Goal: Task Accomplishment & Management: Use online tool/utility

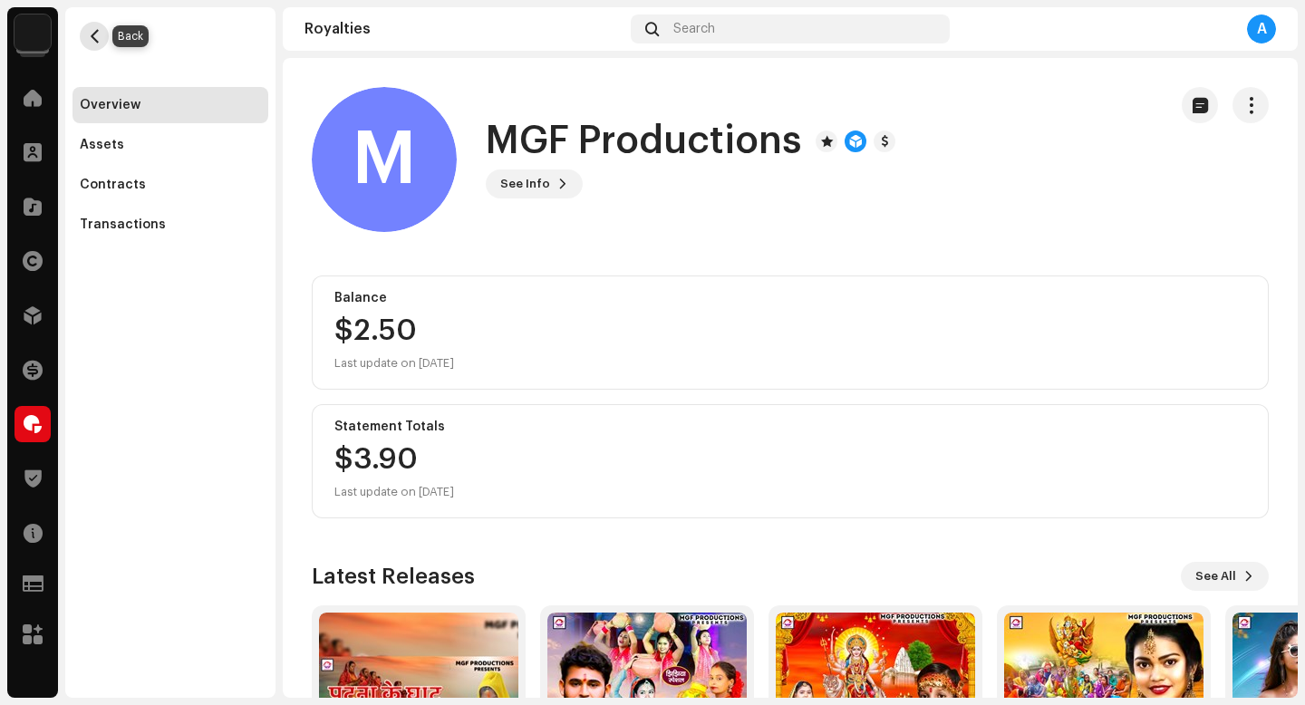
click at [96, 36] on span "button" at bounding box center [95, 36] width 14 height 15
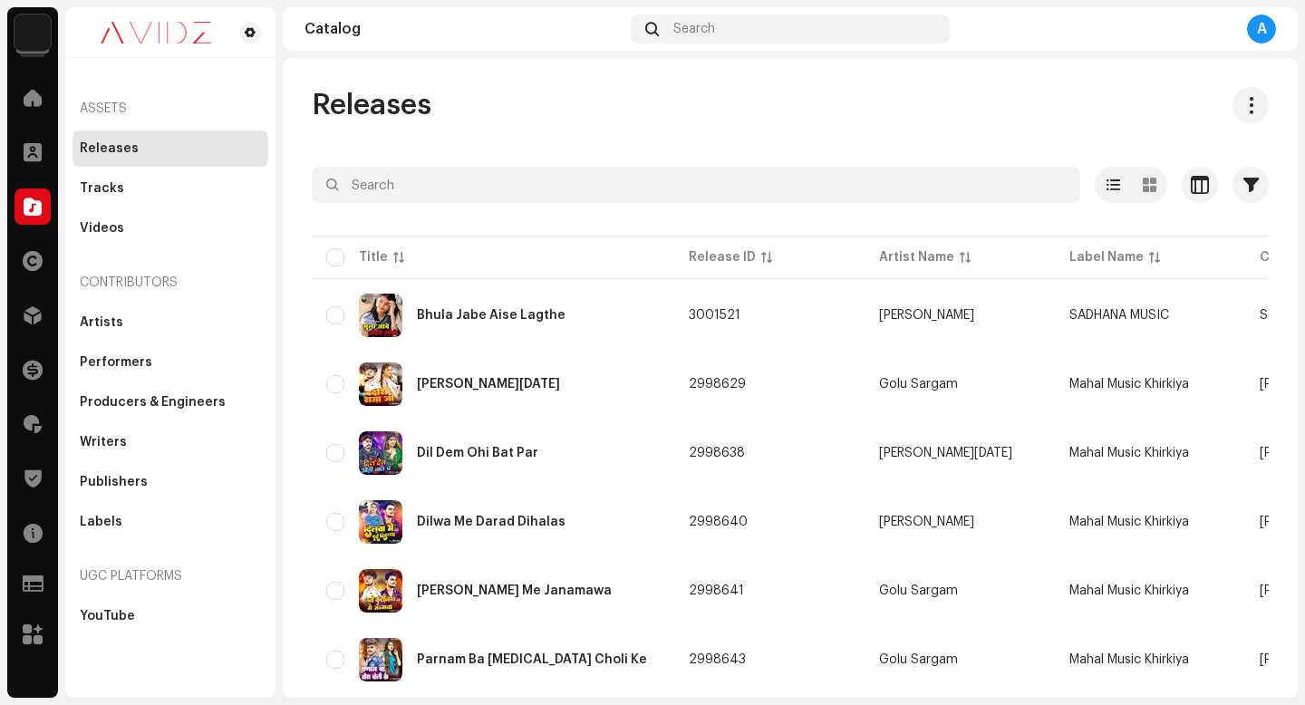
click at [1265, 20] on div "A" at bounding box center [1261, 29] width 29 height 29
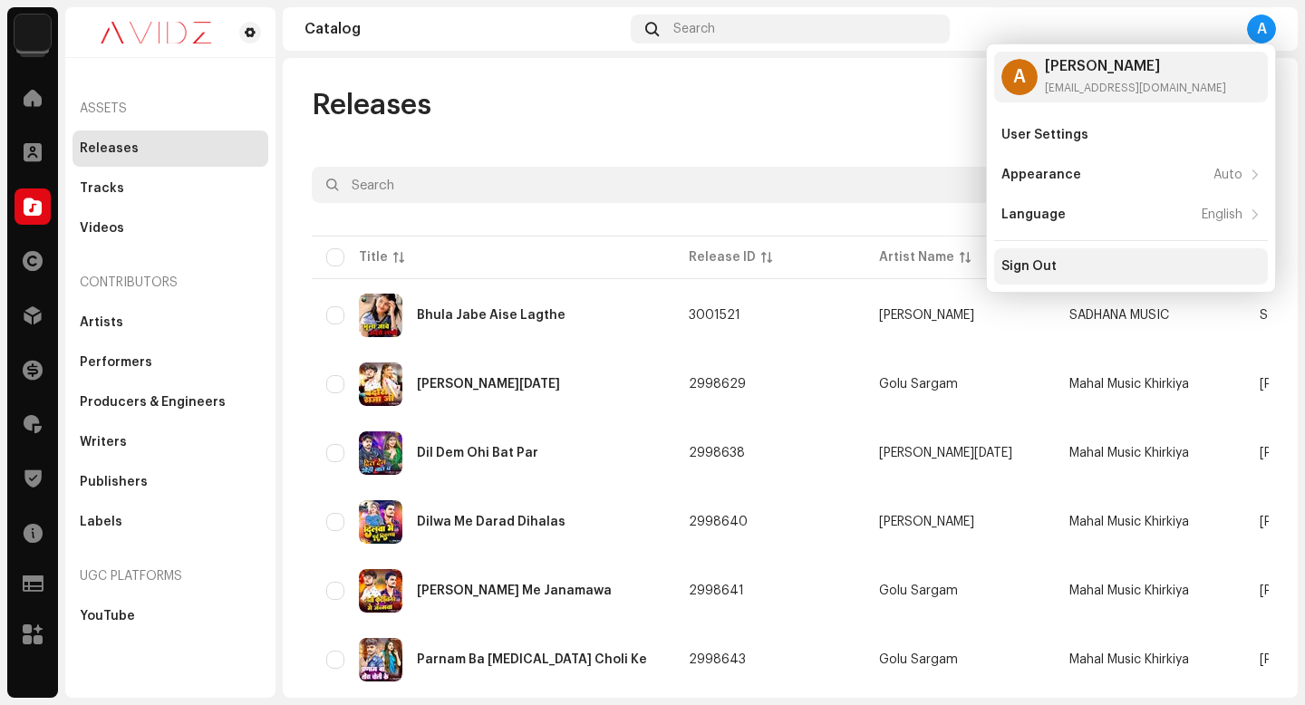
click at [1098, 273] on div "Sign Out" at bounding box center [1131, 266] width 259 height 15
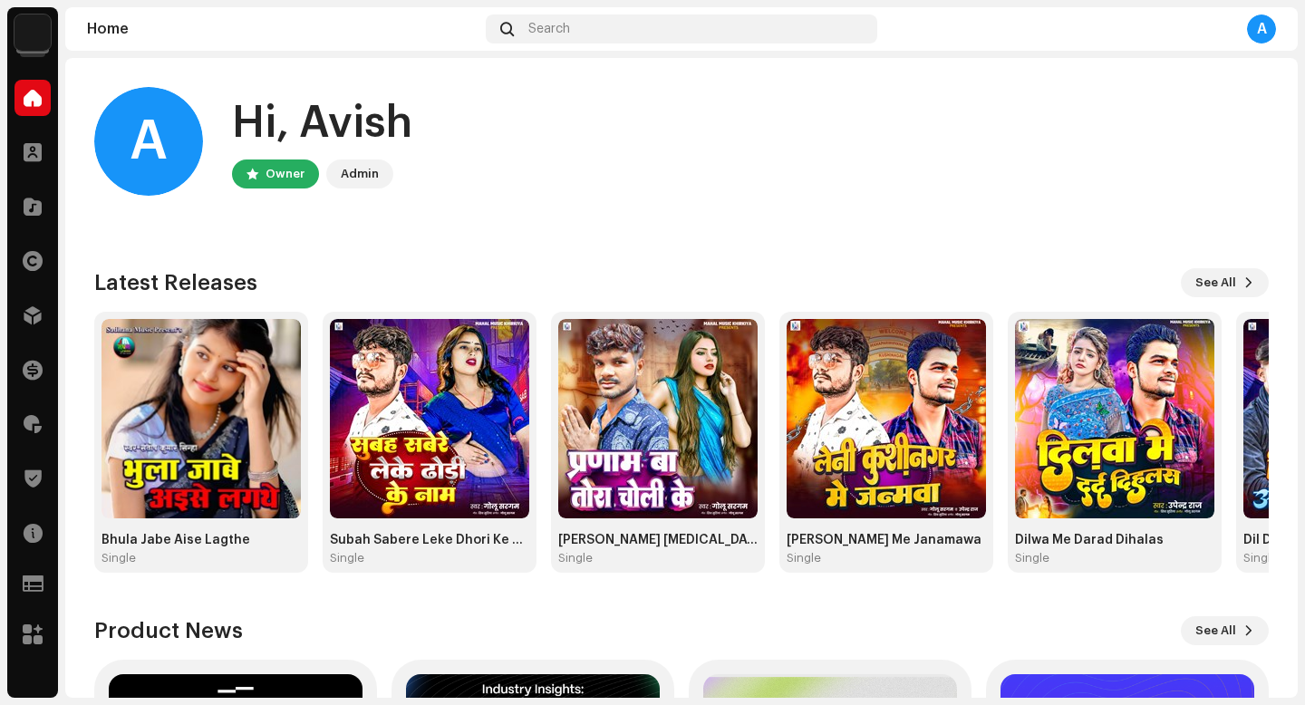
click at [51, 419] on div "Royalties" at bounding box center [32, 424] width 51 height 51
click at [44, 424] on div at bounding box center [33, 424] width 36 height 36
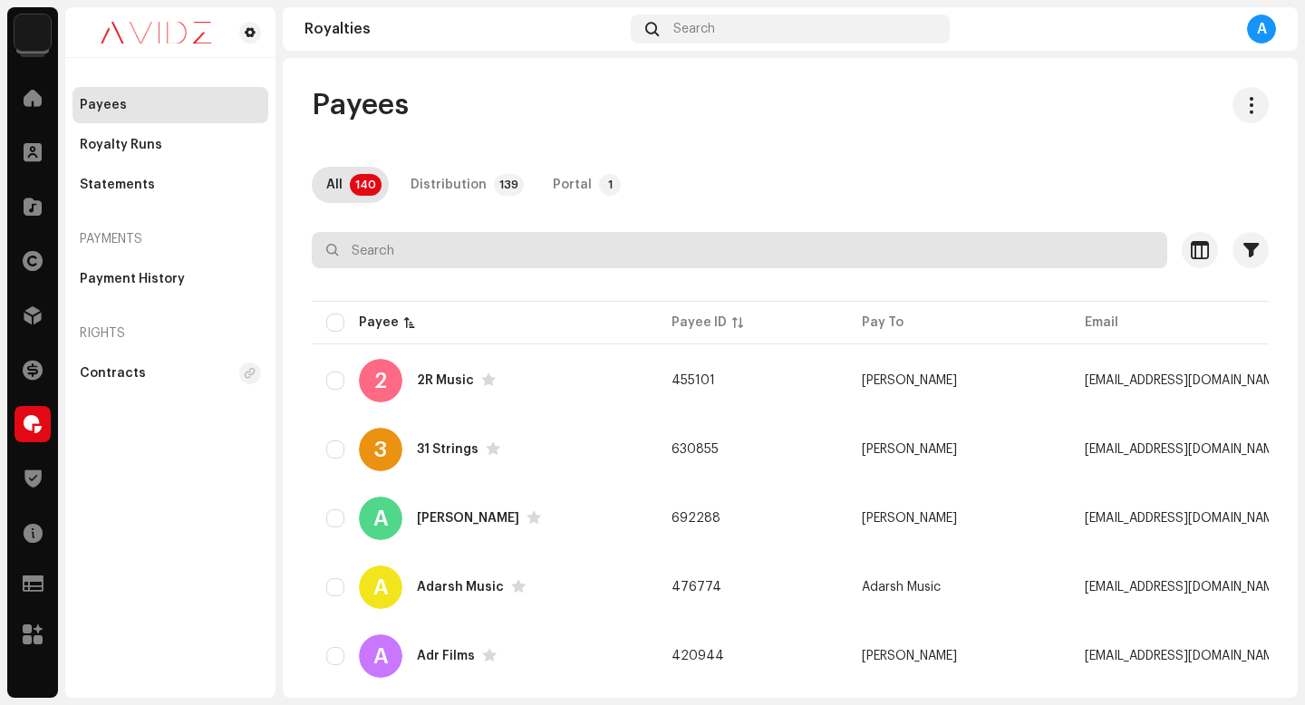
click at [518, 236] on input "text" at bounding box center [740, 250] width 856 height 36
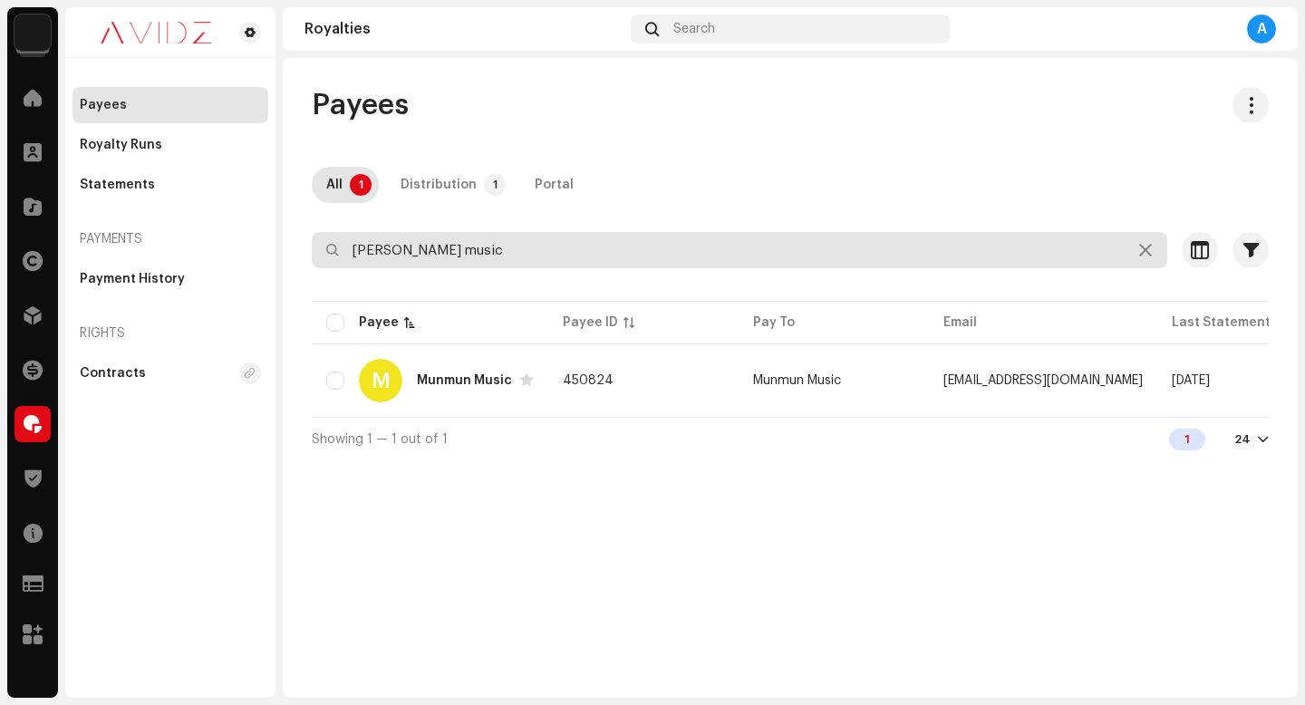
type input "Munmun music"
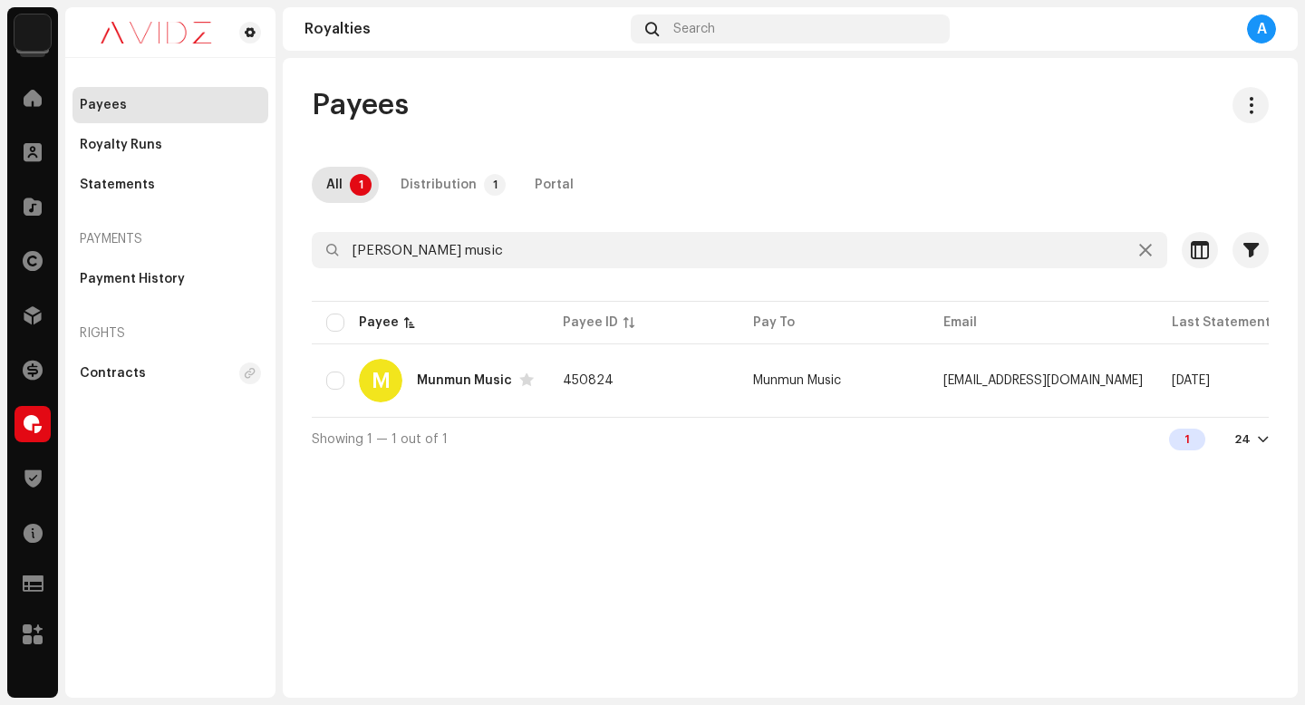
click at [723, 181] on div "All 1 Distribution 1 Portal" at bounding box center [790, 185] width 957 height 36
click at [1239, 374] on span "button" at bounding box center [1241, 380] width 14 height 15
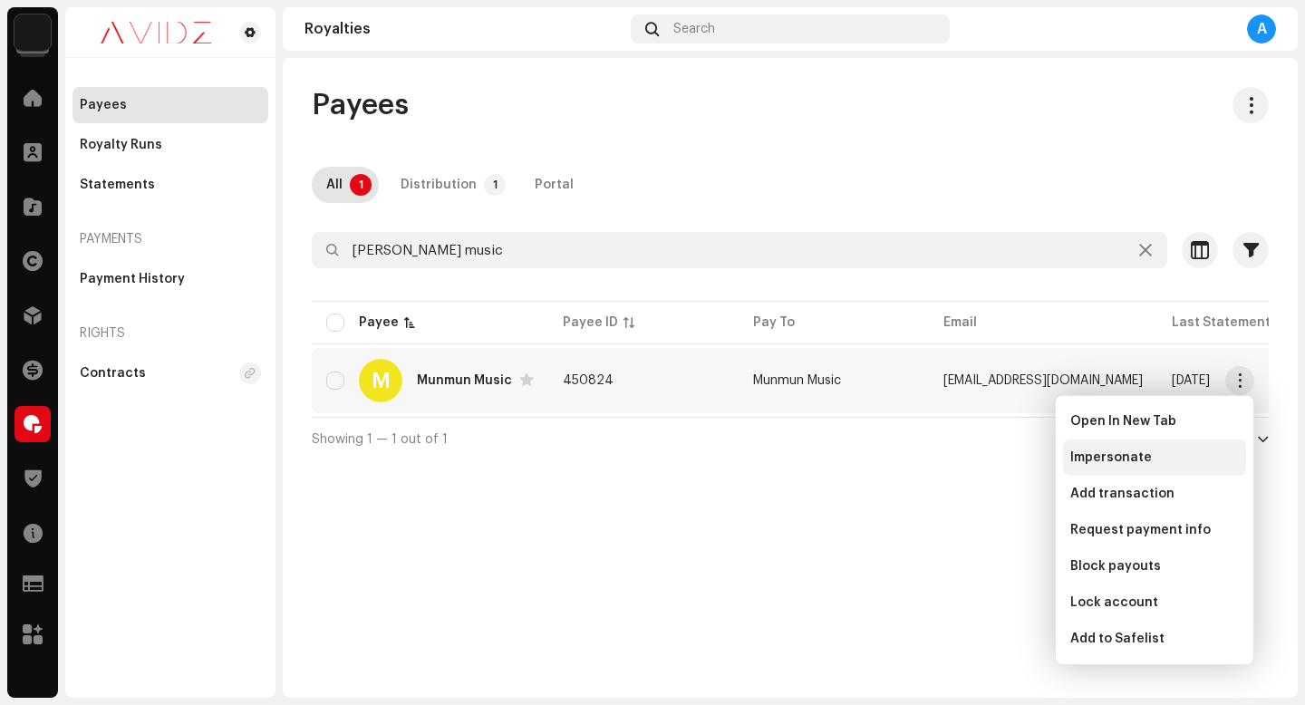
click at [1224, 453] on div "Impersonate" at bounding box center [1155, 458] width 169 height 15
